Goal: Transaction & Acquisition: Purchase product/service

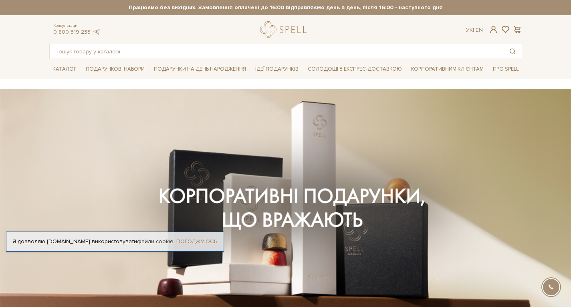
click at [196, 239] on link "Погоджуюсь" at bounding box center [196, 241] width 41 height 7
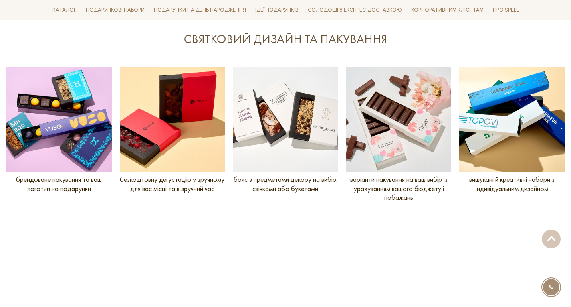
scroll to position [953, 0]
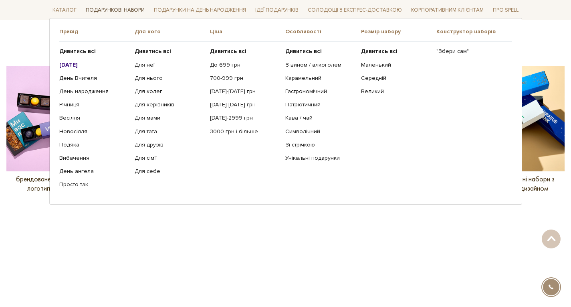
click at [109, 9] on link "Подарункові набори" at bounding box center [115, 10] width 65 height 12
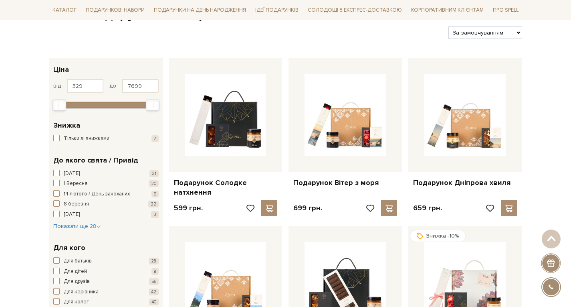
scroll to position [96, 0]
click at [468, 29] on select "За замовчуванням За Ціною (зростання) За Ціною (зменшення) Новинки За популярні…" at bounding box center [485, 32] width 73 height 12
select select "[URL][DOMAIN_NAME]"
click at [449, 26] on select "За замовчуванням За Ціною (зростання) За Ціною (зменшення) Новинки За популярні…" at bounding box center [485, 32] width 73 height 12
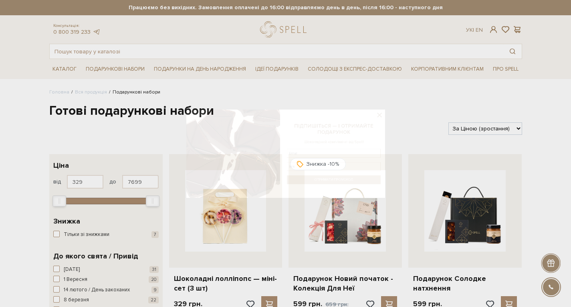
click at [91, 91] on div at bounding box center [285, 153] width 571 height 307
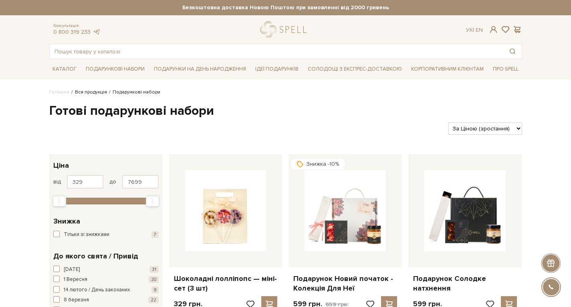
click at [99, 93] on link "Вся продукція" at bounding box center [91, 92] width 32 height 6
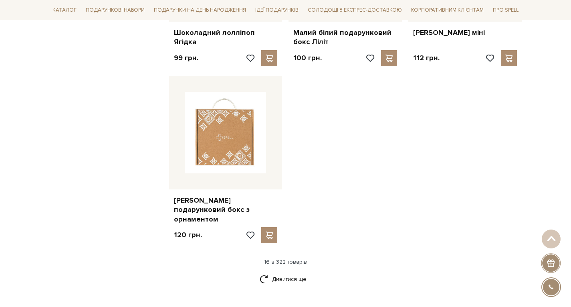
scroll to position [934, 0]
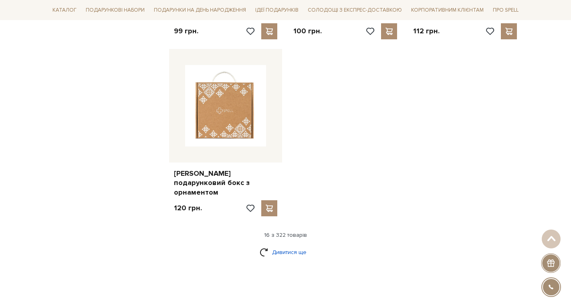
click at [290, 245] on link "Дивитися ще" at bounding box center [286, 252] width 52 height 14
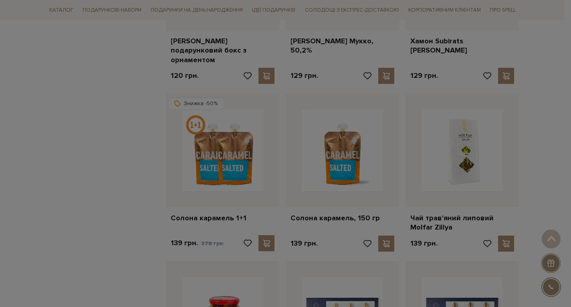
scroll to position [1067, 0]
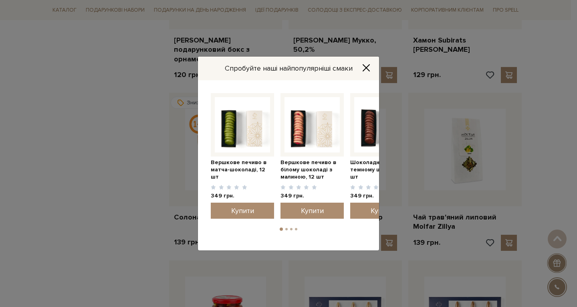
click at [368, 68] on icon "Close" at bounding box center [367, 68] width 8 height 8
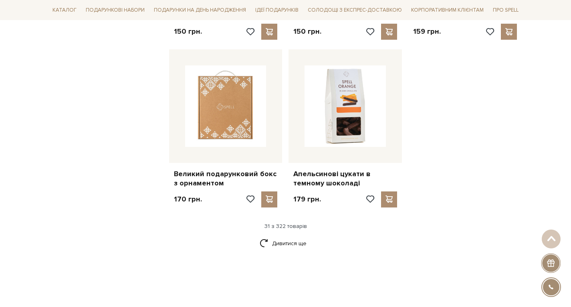
scroll to position [1786, 0]
click at [287, 235] on link "Дивитися ще" at bounding box center [286, 242] width 52 height 14
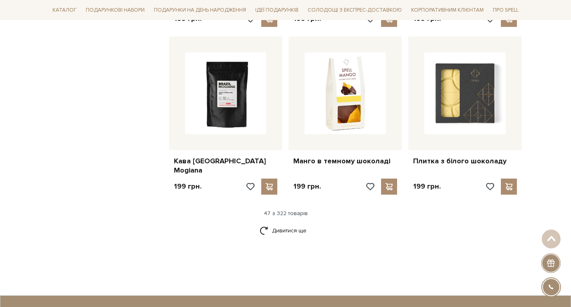
scroll to position [2693, 0]
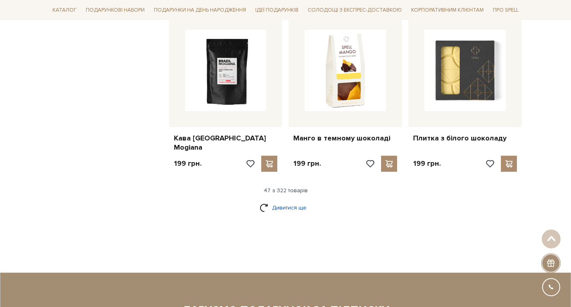
click at [286, 201] on link "Дивитися ще" at bounding box center [286, 208] width 52 height 14
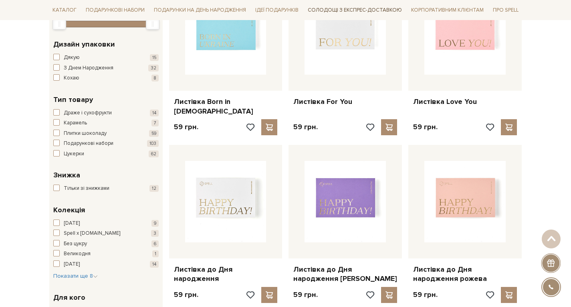
scroll to position [135, 0]
